Goal: Go to known website: Go to known website

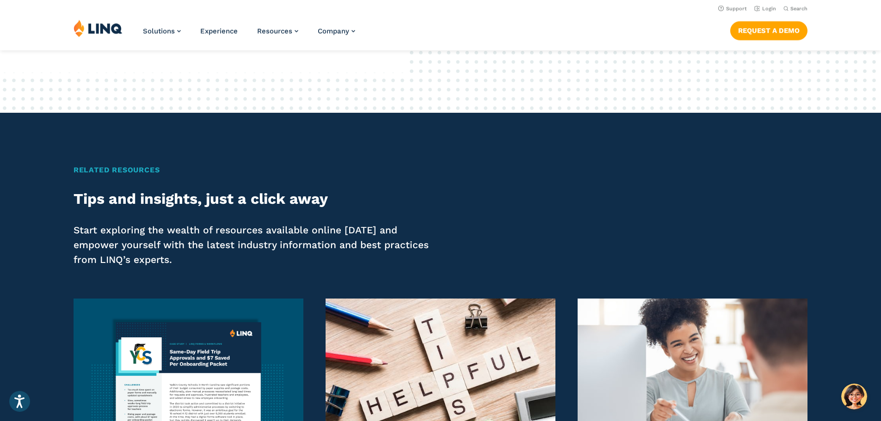
scroll to position [1178, 0]
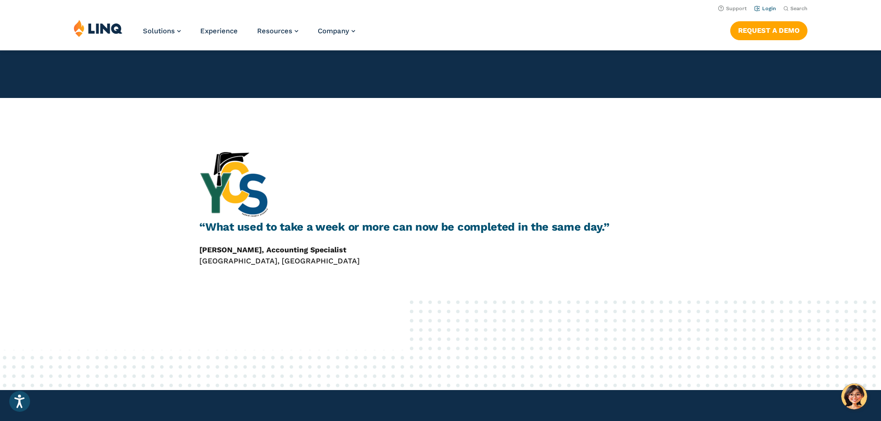
click at [762, 4] on li "Login" at bounding box center [765, 8] width 22 height 10
click at [762, 5] on li "Login" at bounding box center [765, 8] width 22 height 10
click at [767, 9] on link "Login" at bounding box center [765, 9] width 22 height 6
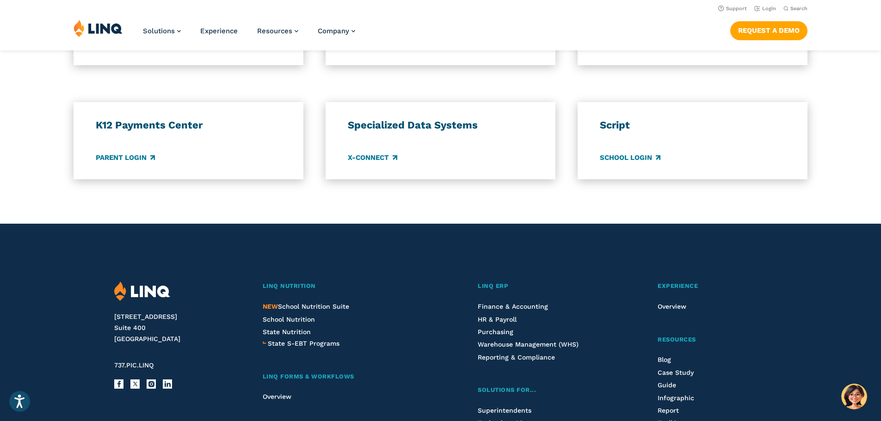
scroll to position [694, 0]
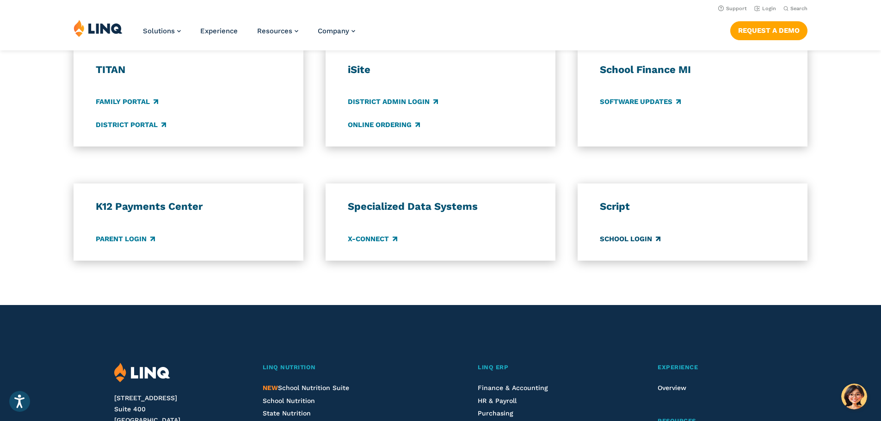
click at [619, 237] on link "School Login" at bounding box center [630, 239] width 61 height 10
